Goal: Task Accomplishment & Management: Manage account settings

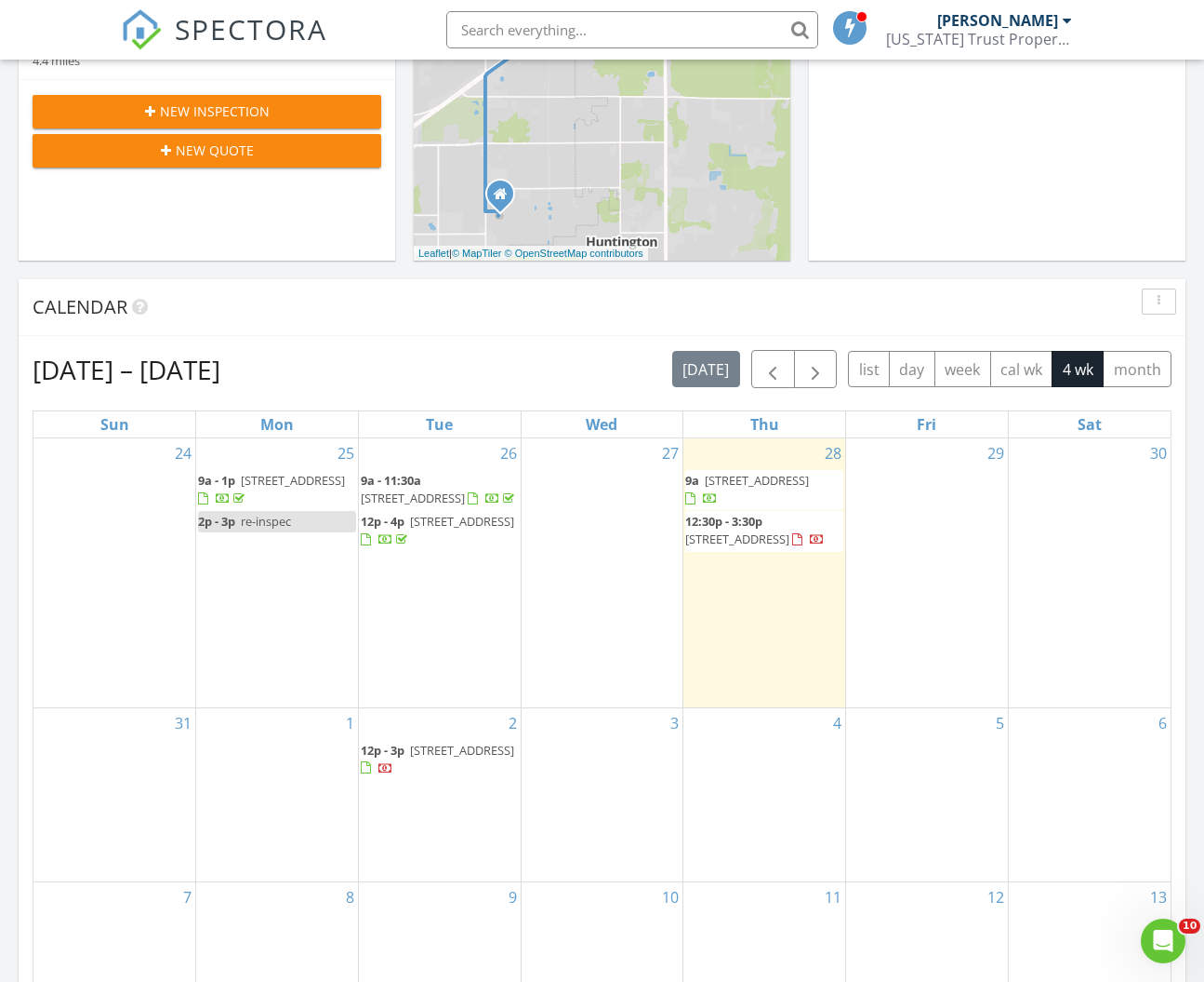
scroll to position [590, 0]
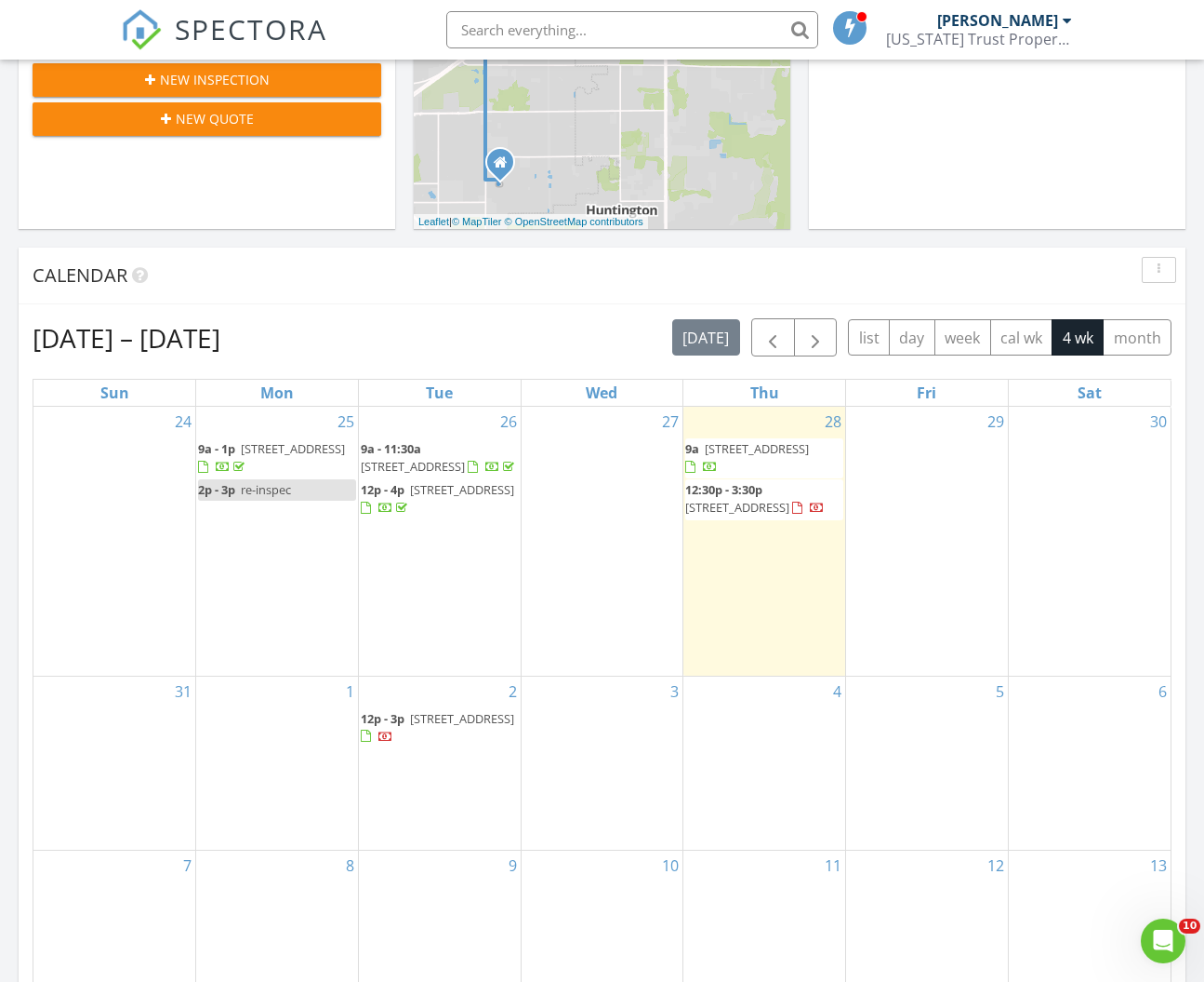
click at [270, 457] on span "5050 NE 155 Ave, Williston 32696" at bounding box center [293, 448] width 104 height 17
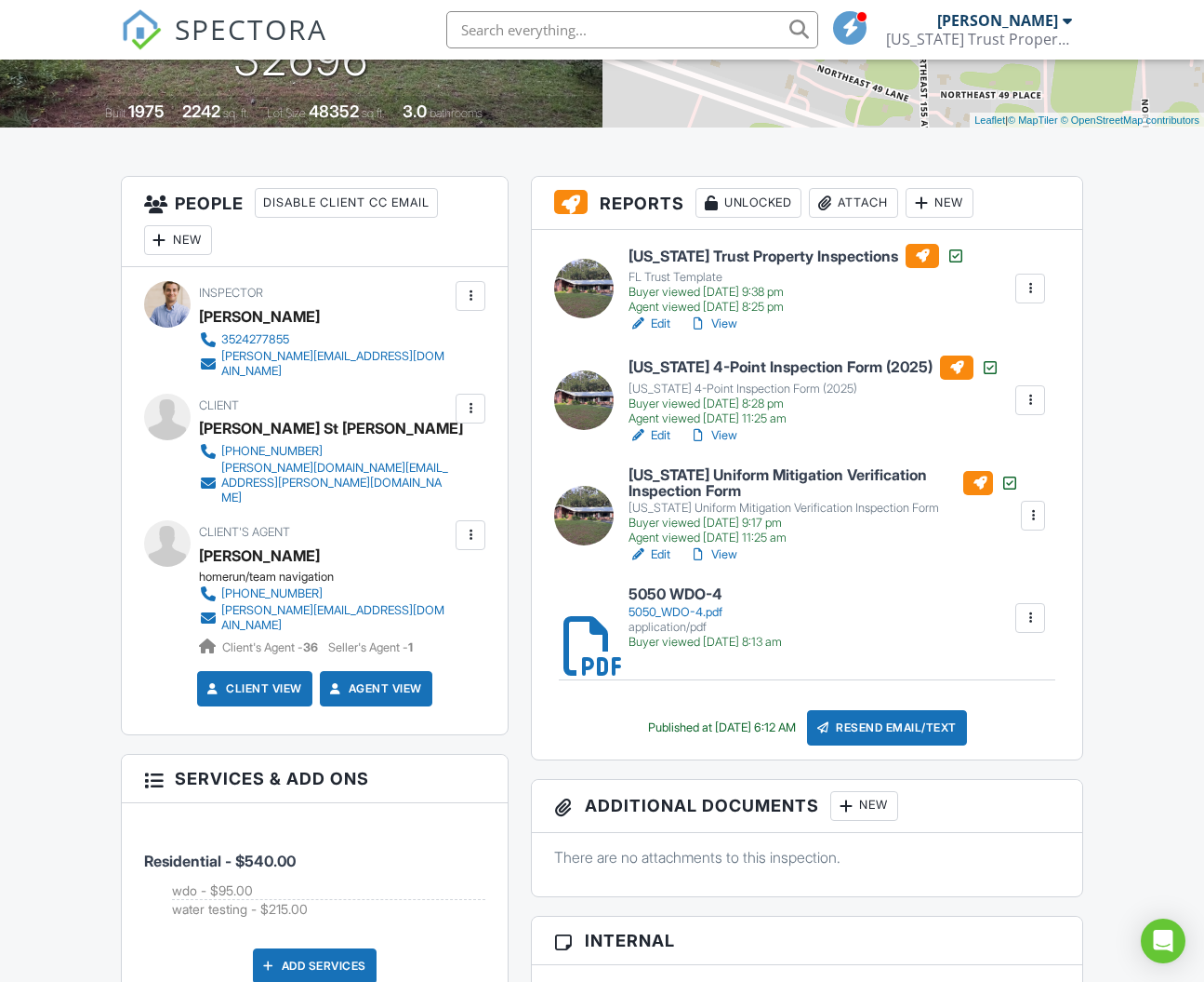
click at [846, 218] on div "Attach" at bounding box center [854, 203] width 90 height 30
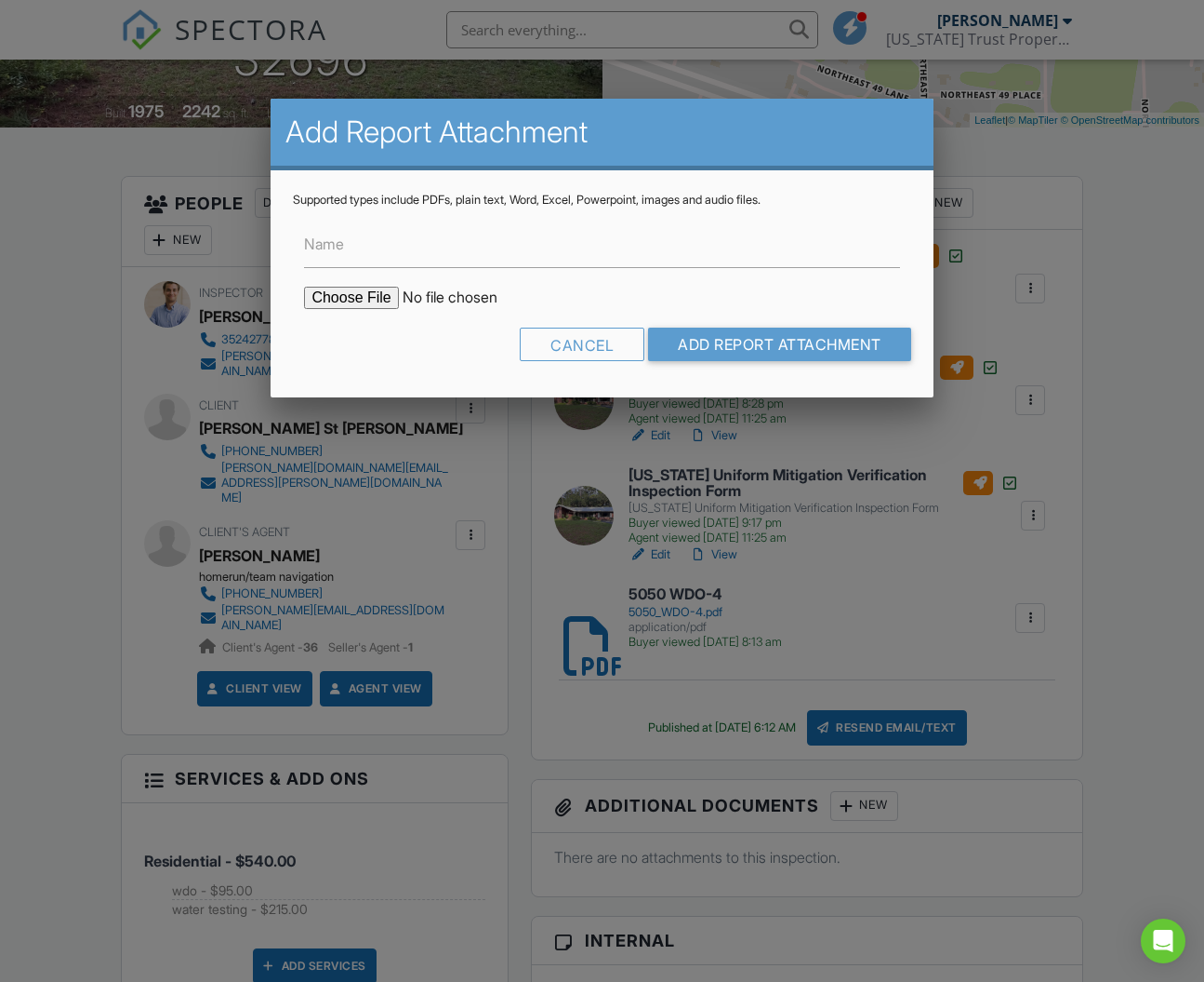
click at [352, 298] on input "file" at bounding box center [462, 297] width 316 height 23
type input "C:\fakepath\water test .pdf"
click at [669, 351] on input "Add Report Attachment" at bounding box center [779, 345] width 263 height 33
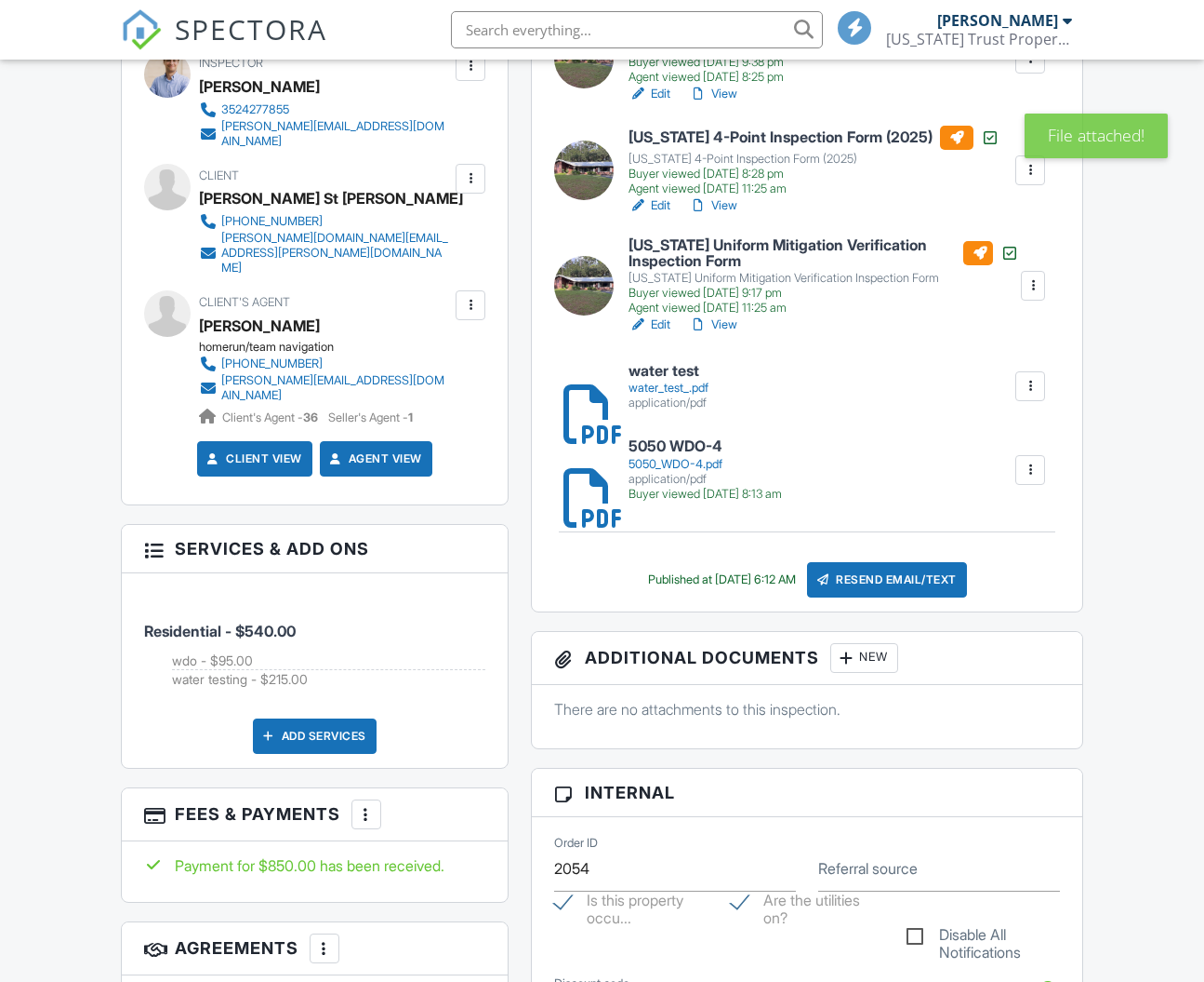
scroll to position [599, 0]
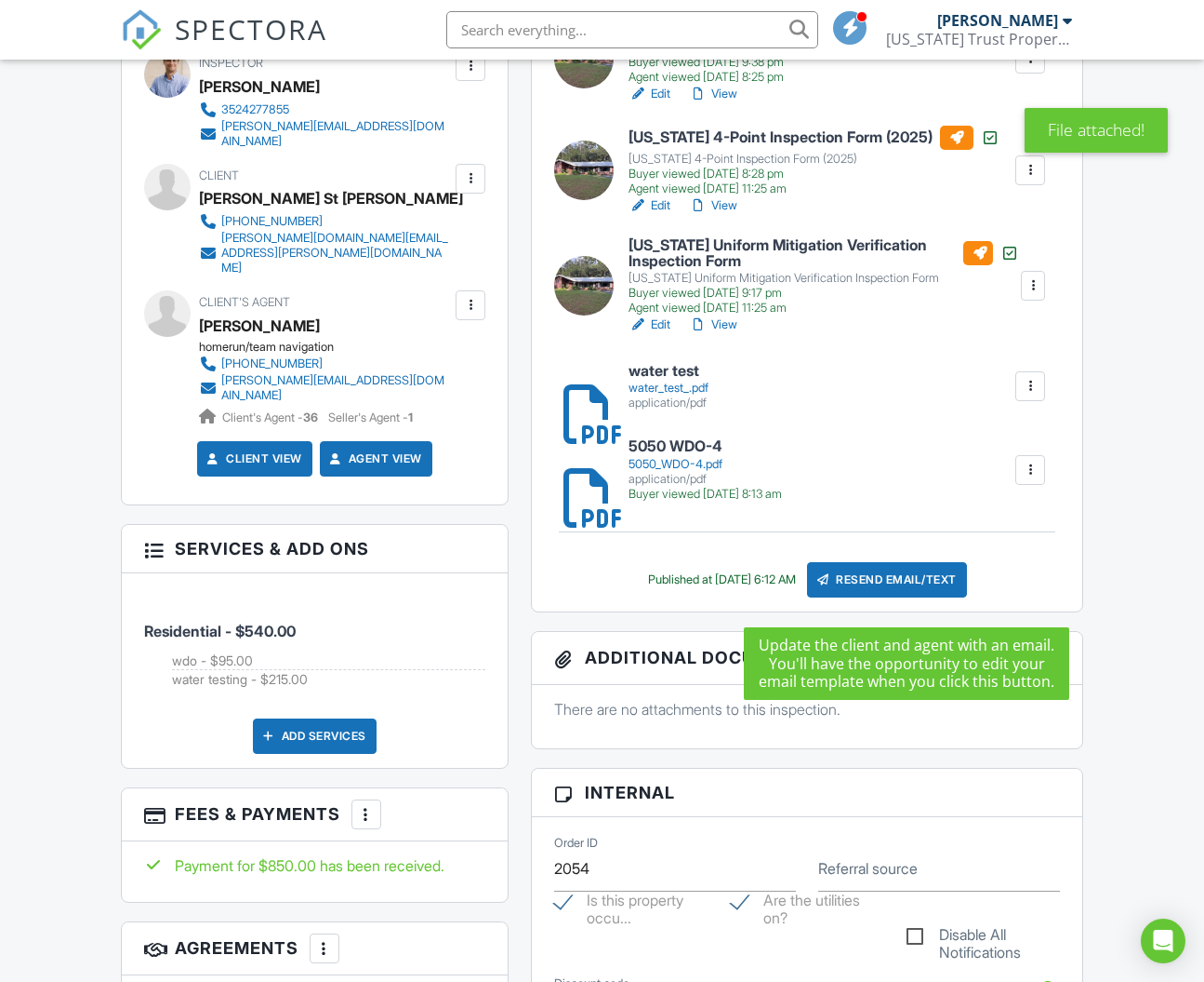
click at [885, 597] on div "Resend Email/Text" at bounding box center [887, 580] width 159 height 35
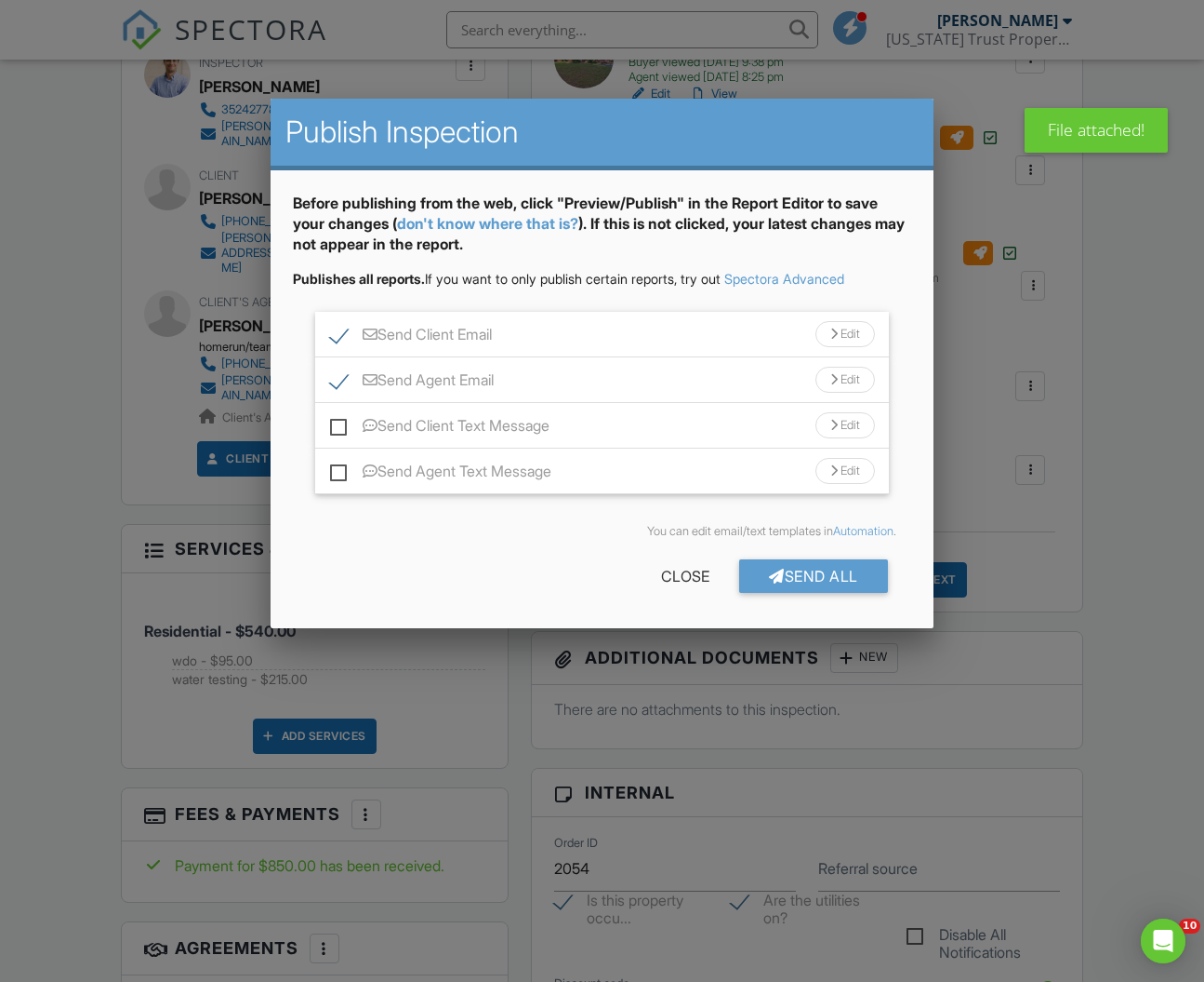
scroll to position [0, 0]
click at [843, 334] on div "Edit" at bounding box center [845, 334] width 59 height 26
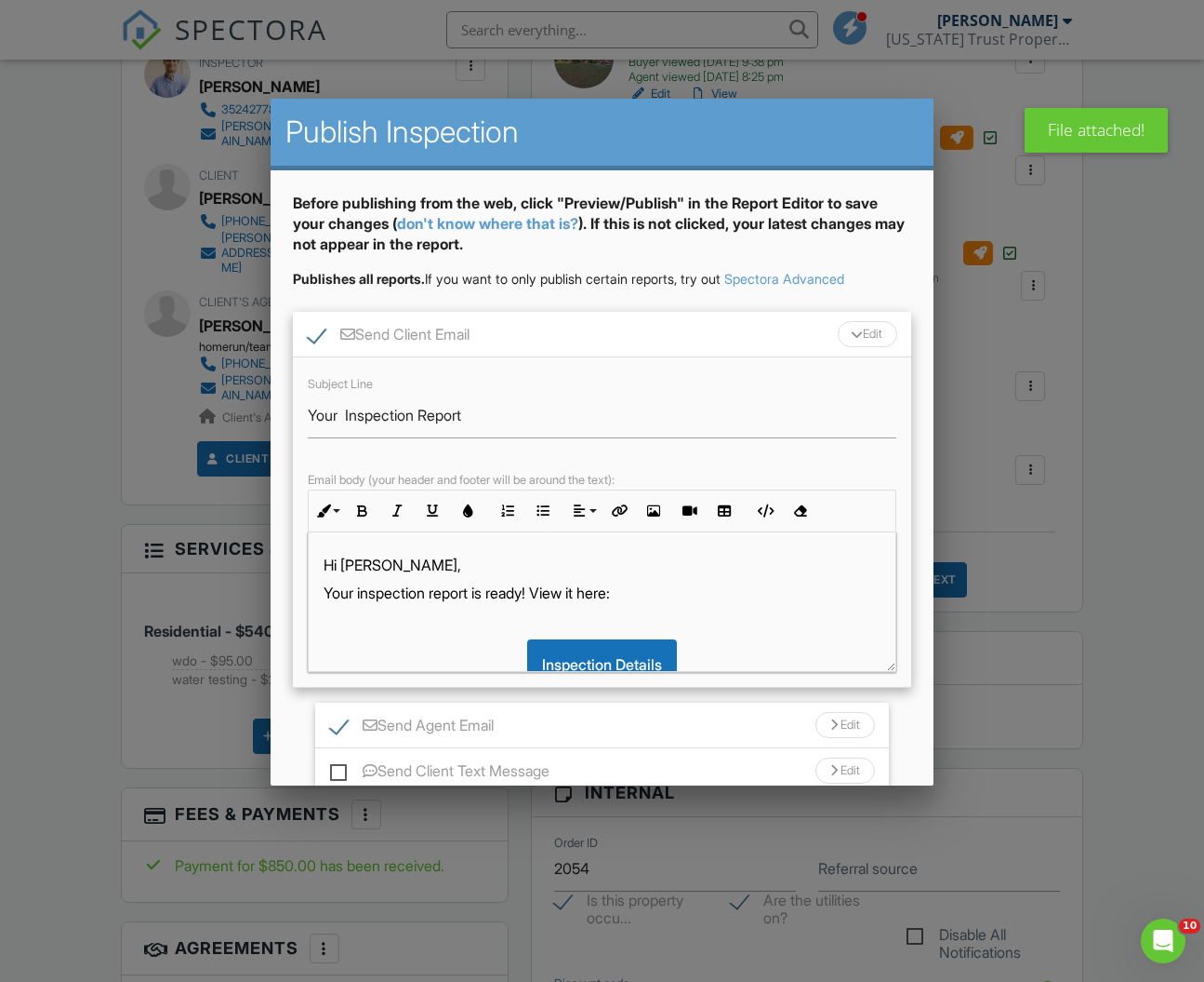
click at [491, 548] on div "Hi Patrick, Your inspection report is ready! View it here: Inspection Details L…" at bounding box center [602, 692] width 586 height 322
click at [492, 566] on p "Hi Patrick," at bounding box center [602, 564] width 556 height 21
click at [854, 338] on div "Edit" at bounding box center [867, 334] width 59 height 26
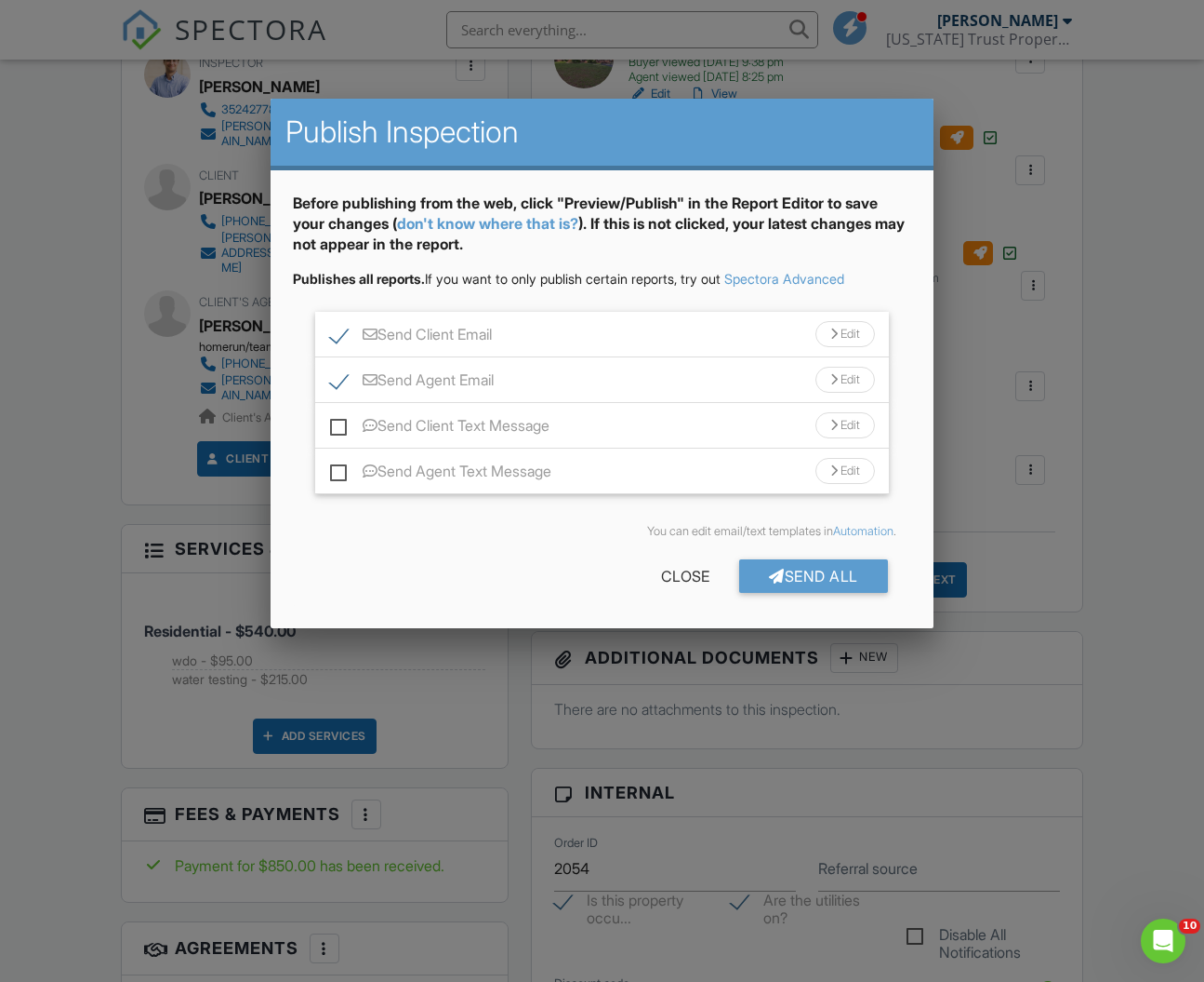
click at [822, 379] on div "Edit" at bounding box center [845, 379] width 59 height 26
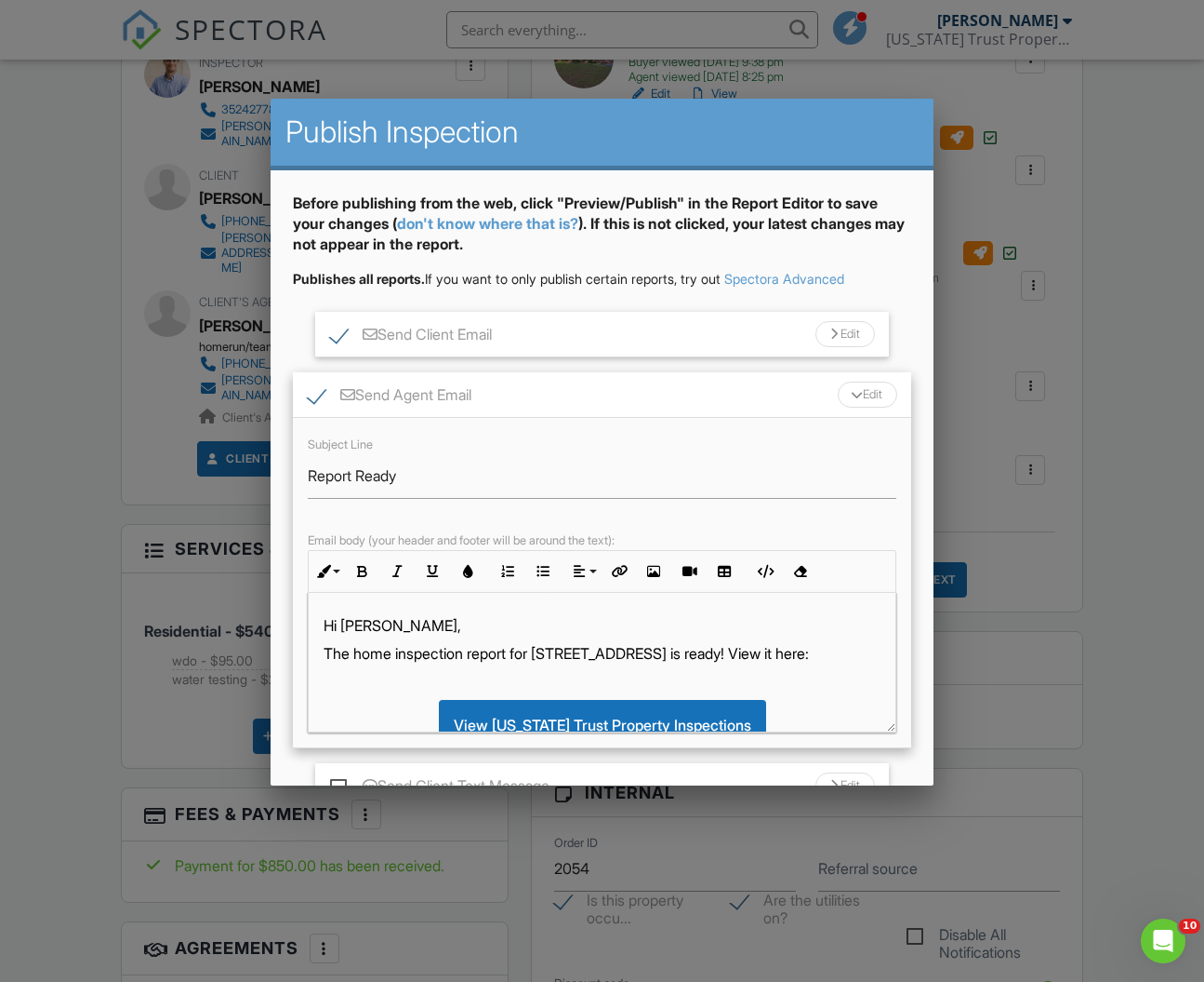
click at [444, 623] on p "Hi Eric," at bounding box center [602, 624] width 556 height 21
click at [875, 397] on div "Edit" at bounding box center [867, 394] width 59 height 26
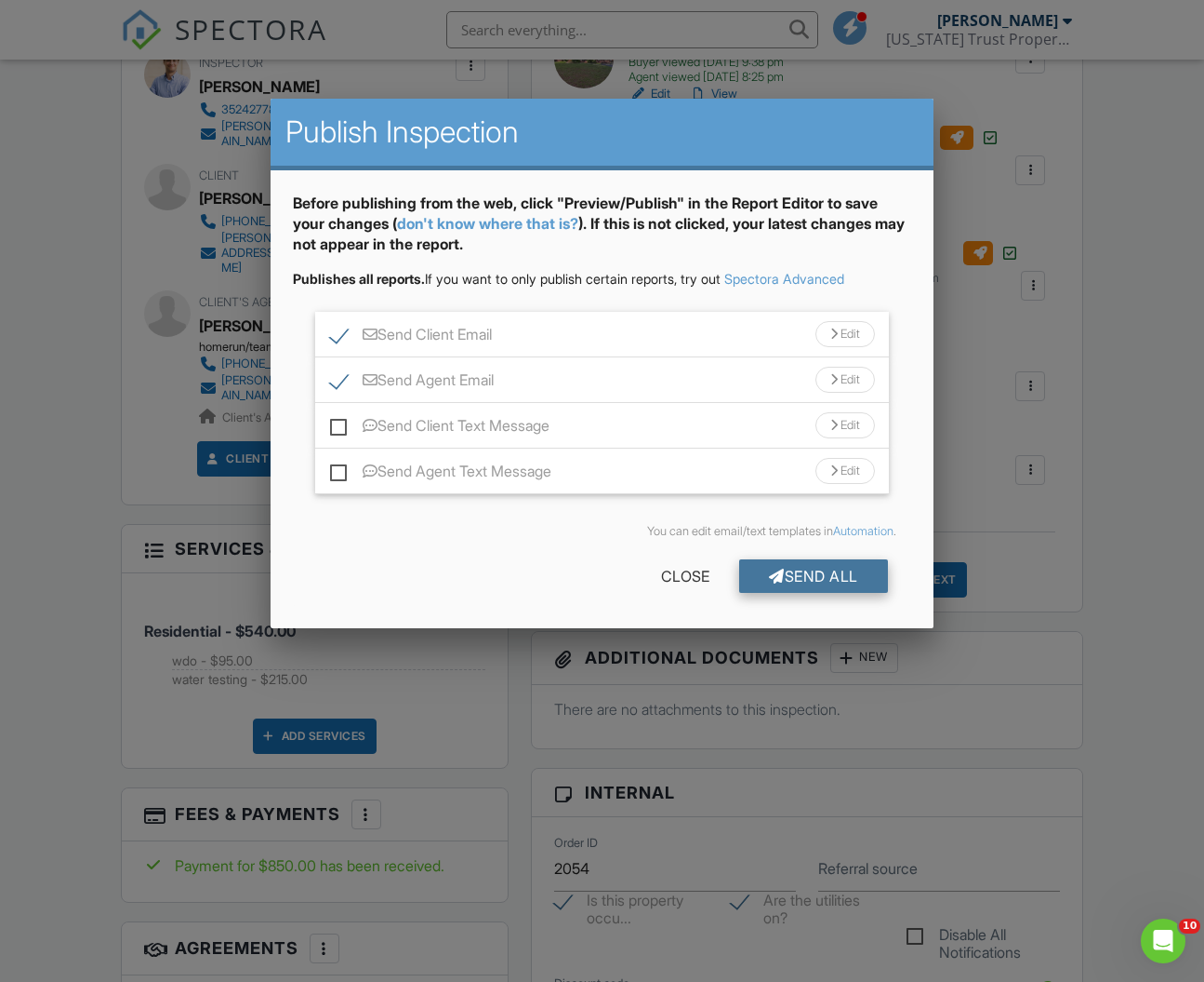
click at [815, 573] on div "Send All" at bounding box center [813, 576] width 149 height 33
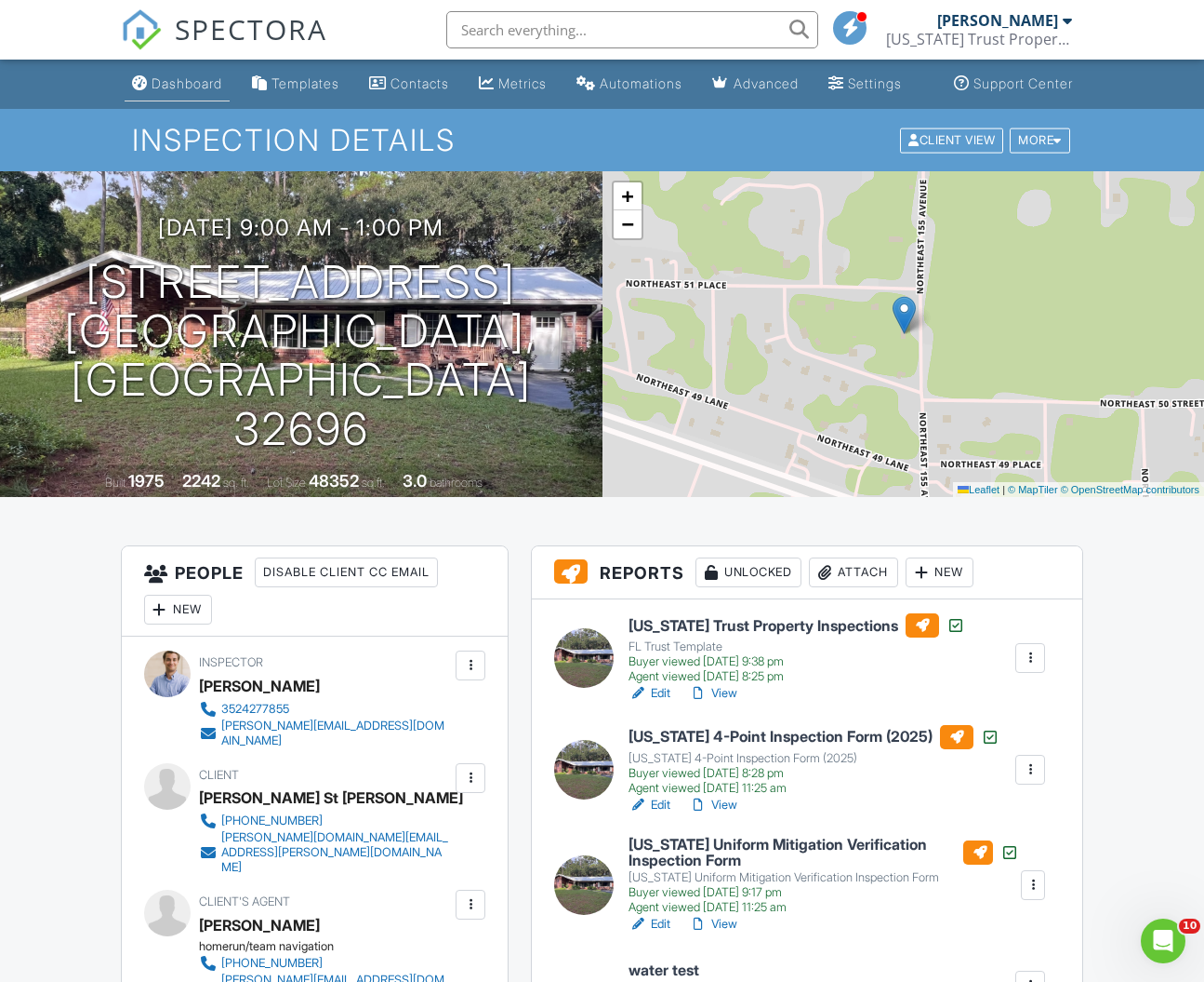
click at [170, 92] on div "Dashboard" at bounding box center [187, 84] width 71 height 16
